Goal: Information Seeking & Learning: Check status

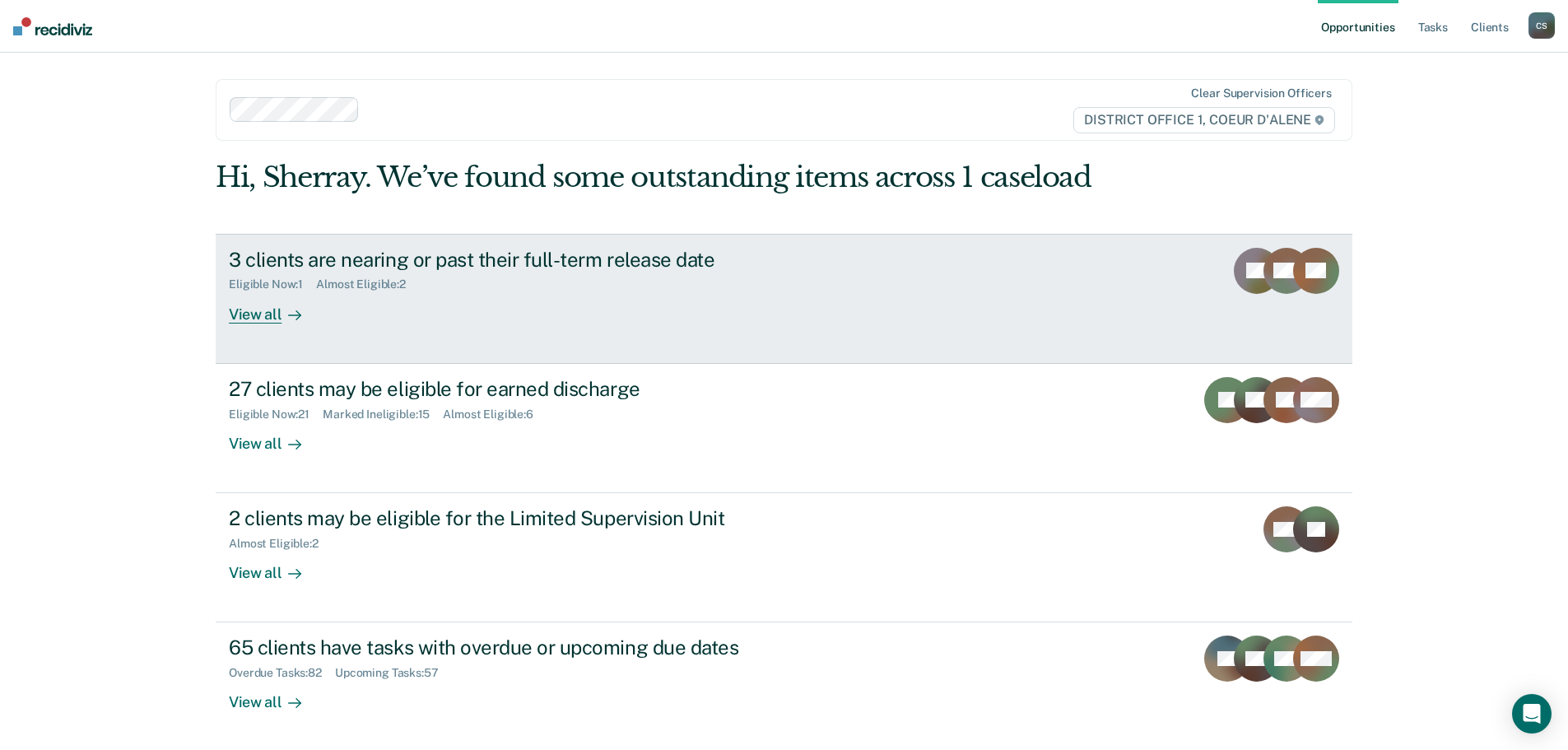
click at [528, 319] on div "3 clients are nearing or past their full-term release date Eligible Now : 1 Alm…" at bounding box center [538, 285] width 617 height 75
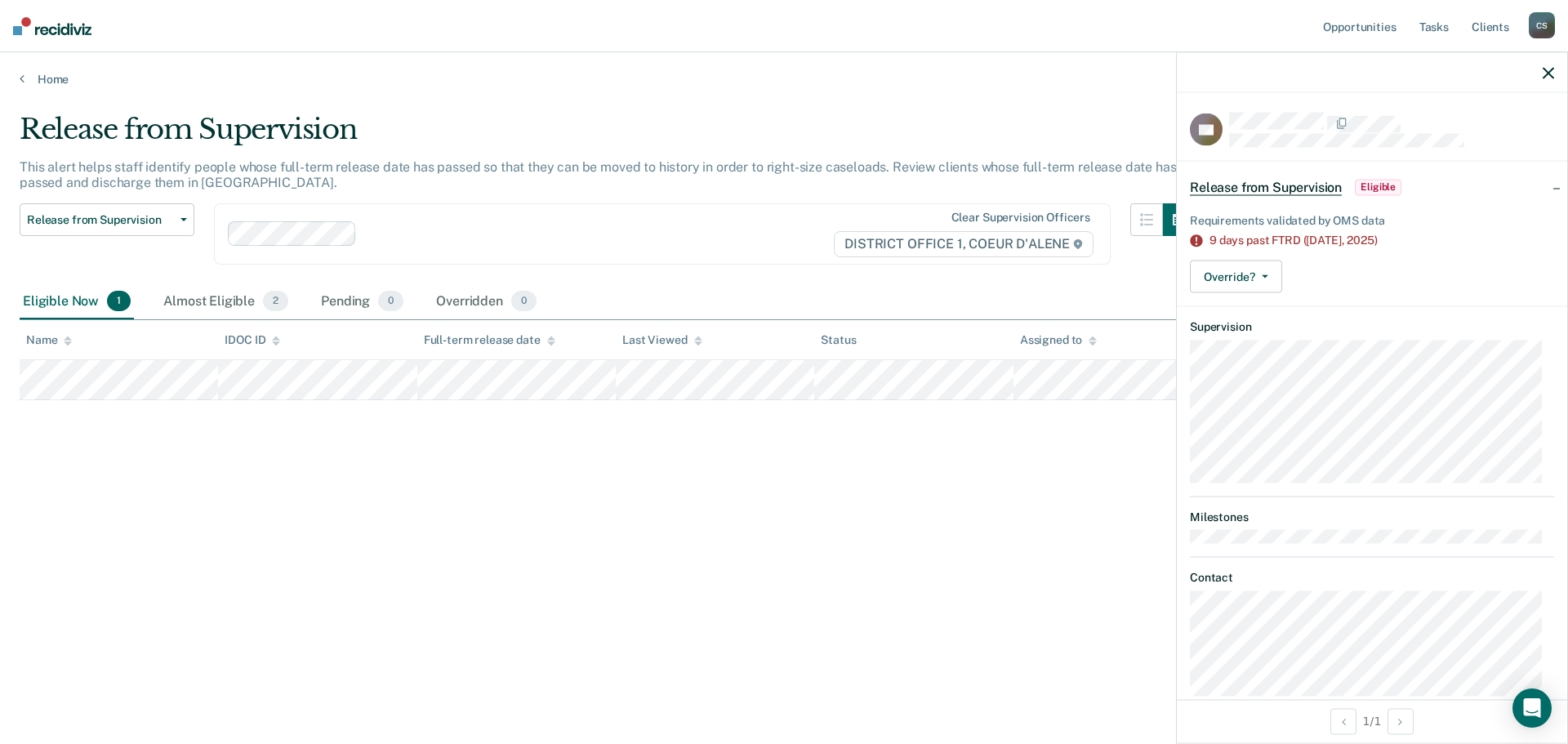
click at [1542, 73] on div at bounding box center [1372, 73] width 391 height 41
click at [1549, 74] on icon "button" at bounding box center [1548, 73] width 12 height 12
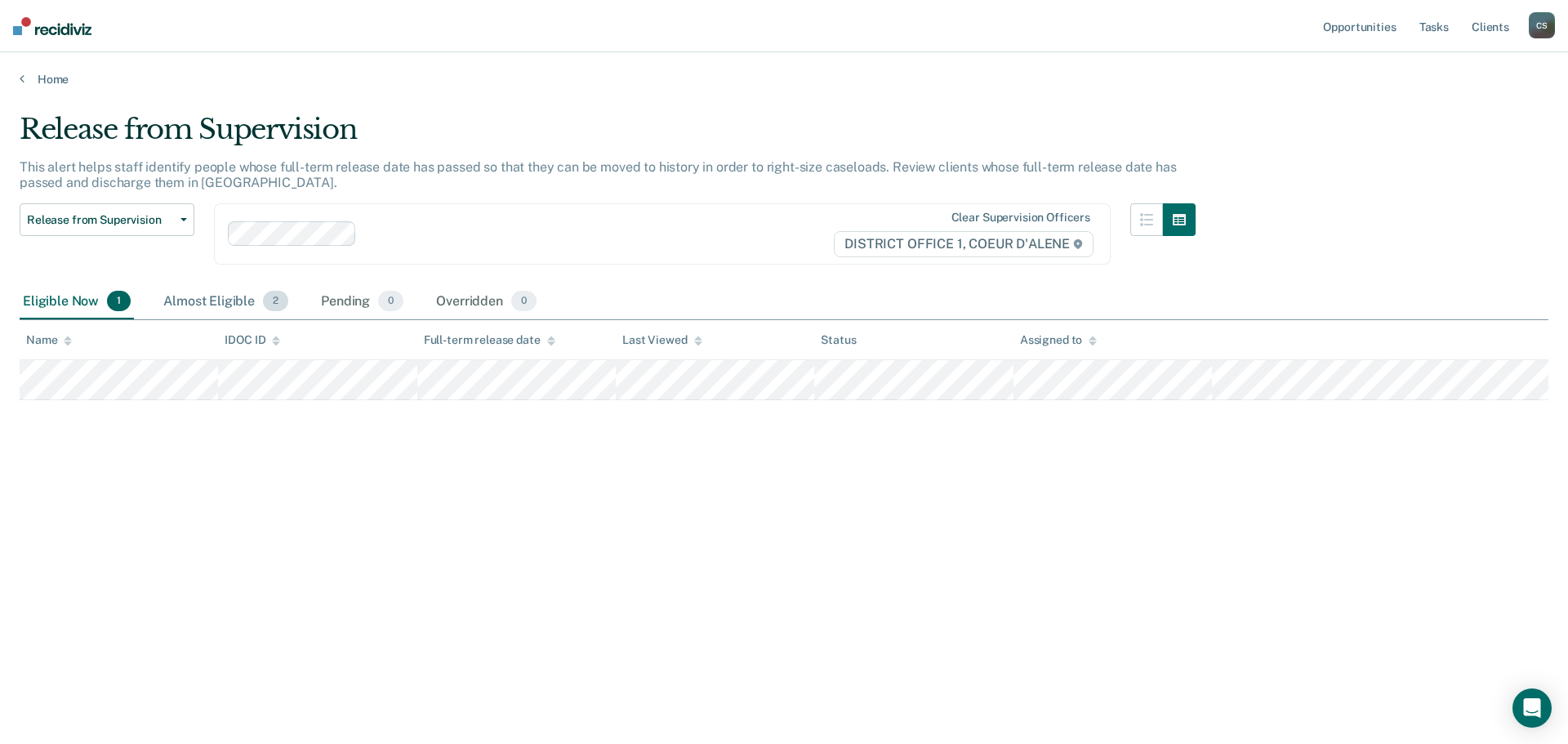
click at [220, 299] on div "Almost Eligible 2" at bounding box center [225, 301] width 131 height 36
